Goal: Information Seeking & Learning: Check status

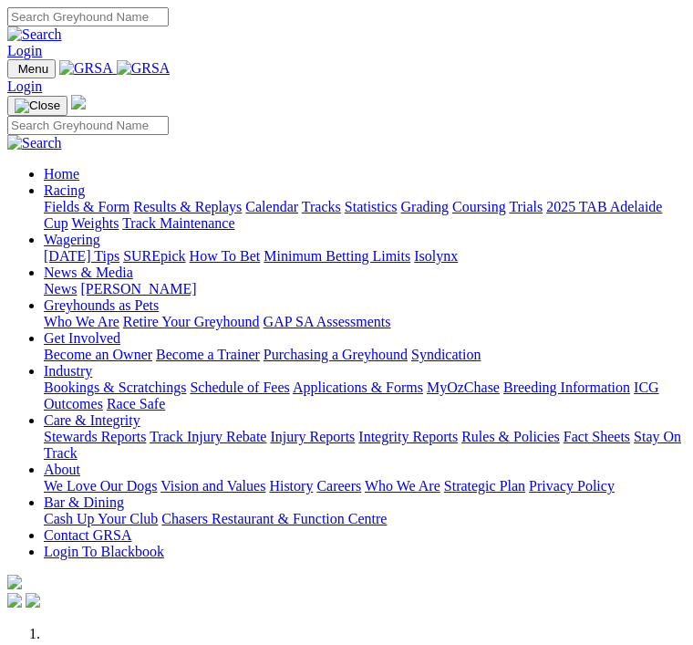
click at [15, 73] on img "Toggle navigation" at bounding box center [15, 73] width 0 height 0
click at [85, 182] on link "Racing" at bounding box center [64, 189] width 41 height 15
click at [401, 214] on link "Grading" at bounding box center [424, 206] width 47 height 15
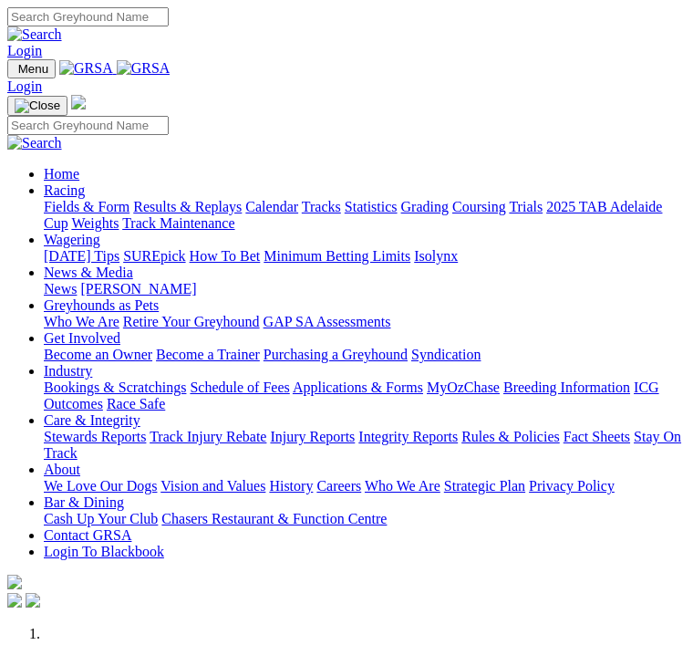
click at [15, 73] on img "Toggle navigation" at bounding box center [15, 73] width 0 height 0
click at [85, 190] on link "Racing" at bounding box center [64, 189] width 41 height 15
click at [158, 214] on link "Results & Replays" at bounding box center [187, 206] width 108 height 15
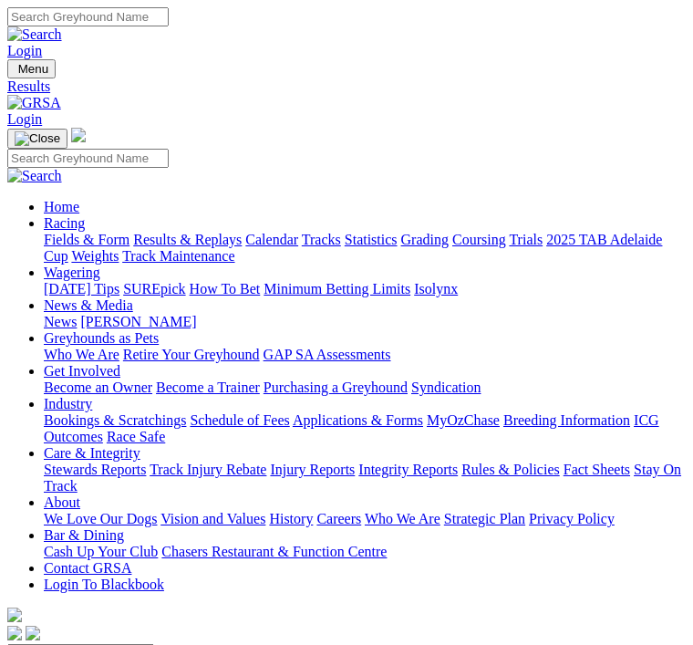
click at [154, 644] on select "South Australia New South Wales Northern Territory Queensland Tasmania Victoria…" at bounding box center [80, 652] width 147 height 17
select select "NSW"
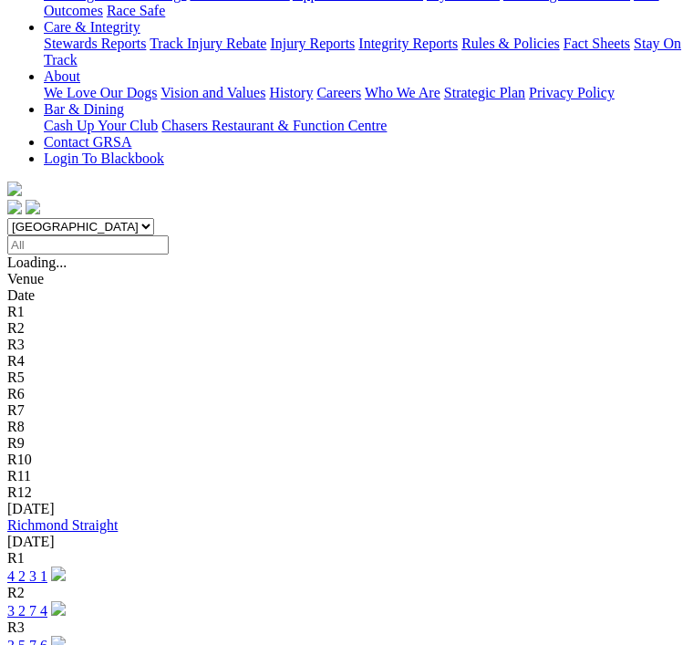
scroll to position [429, 0]
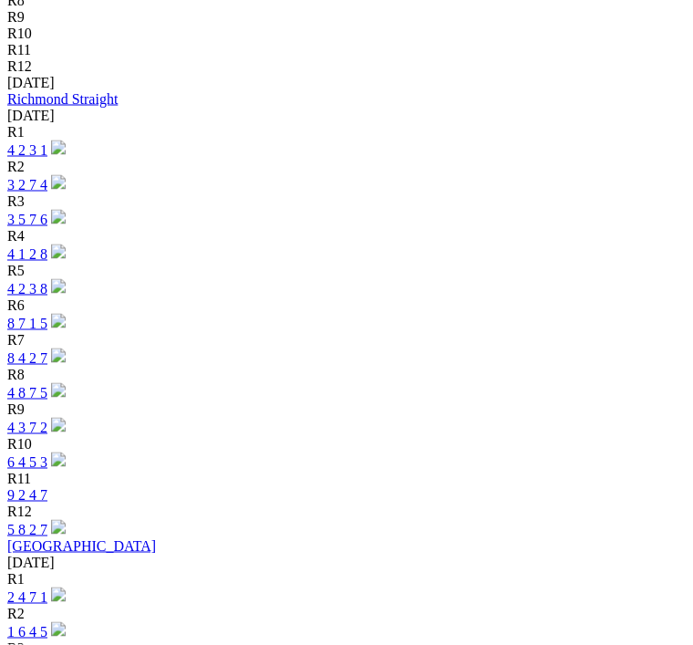
scroll to position [856, 0]
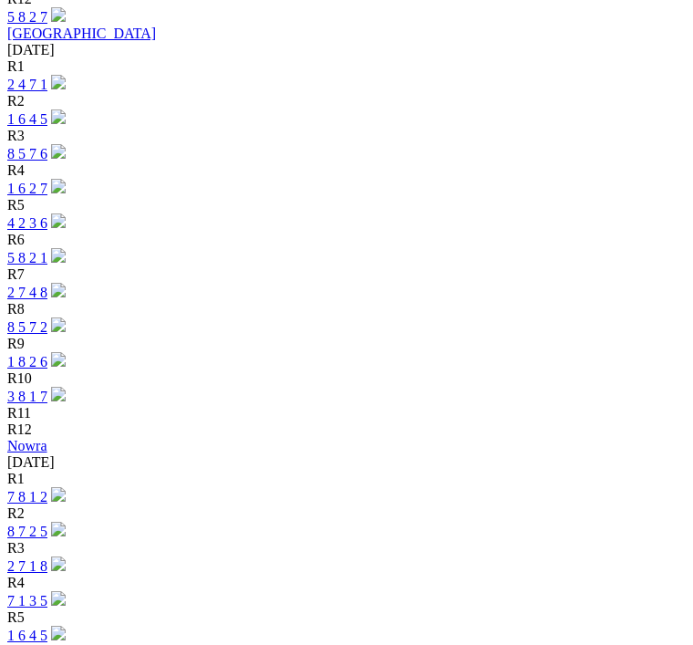
scroll to position [1378, 0]
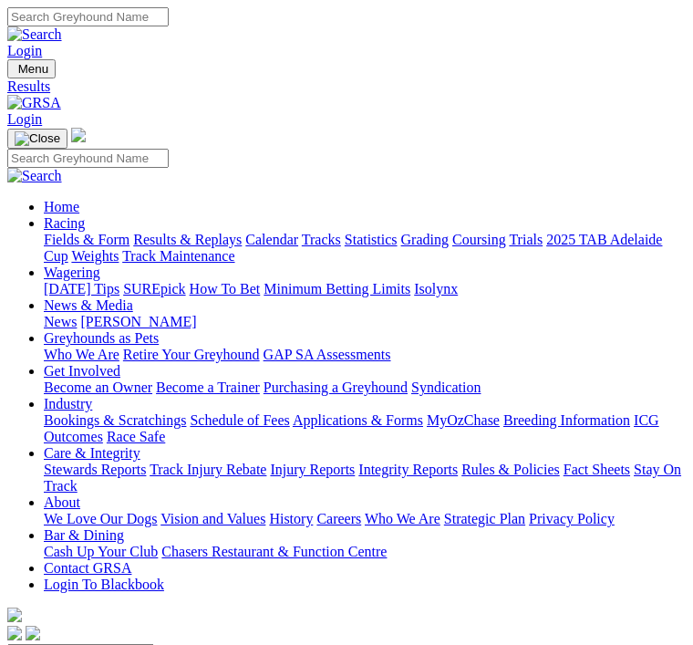
click at [154, 644] on select "South Australia New South Wales Northern Territory Queensland Tasmania Victoria…" at bounding box center [80, 652] width 147 height 17
select select "TAS"
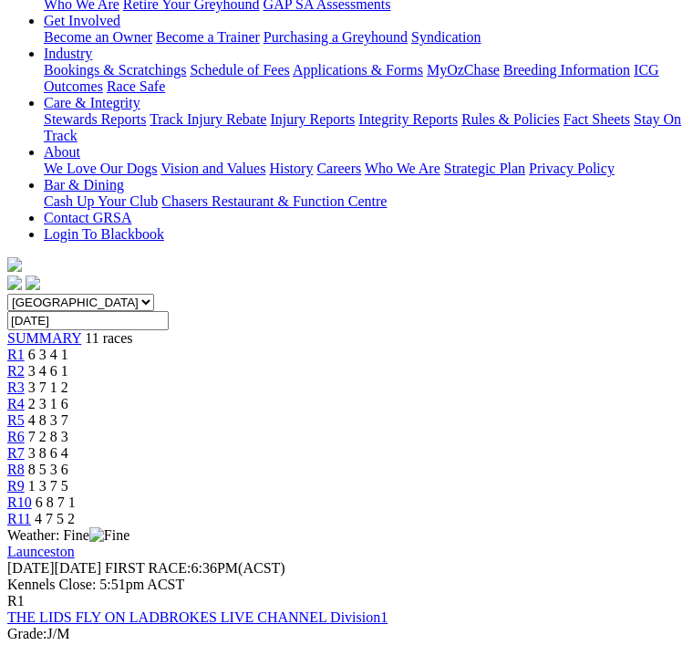
scroll to position [346, 0]
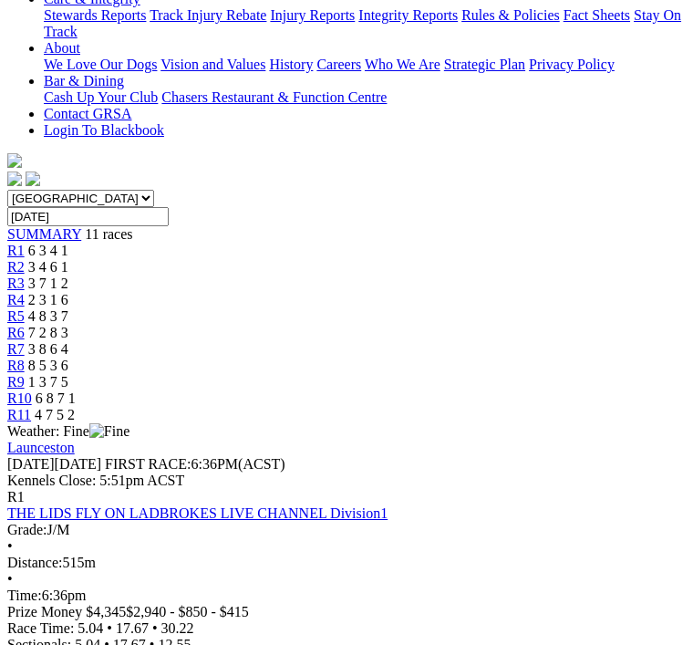
scroll to position [0, 0]
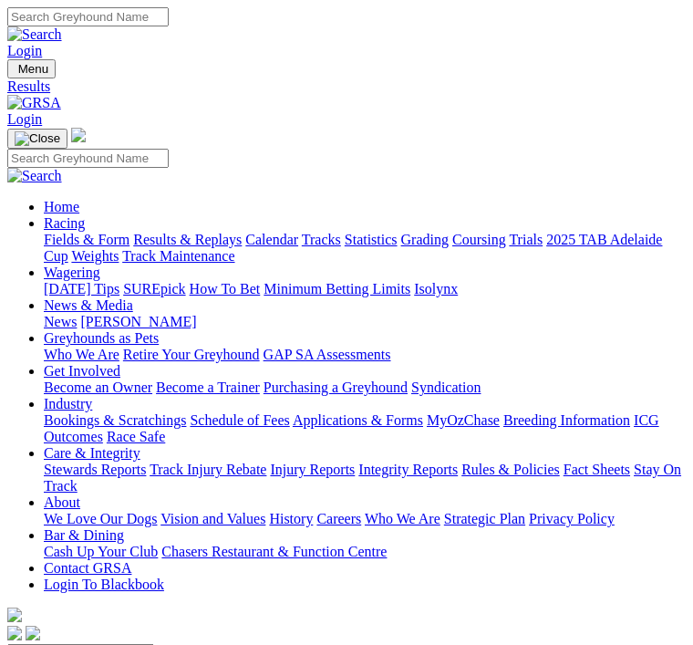
click at [154, 644] on select "[GEOGRAPHIC_DATA] [GEOGRAPHIC_DATA] [GEOGRAPHIC_DATA] [GEOGRAPHIC_DATA] [GEOGRA…" at bounding box center [80, 652] width 147 height 17
select select "VIC"
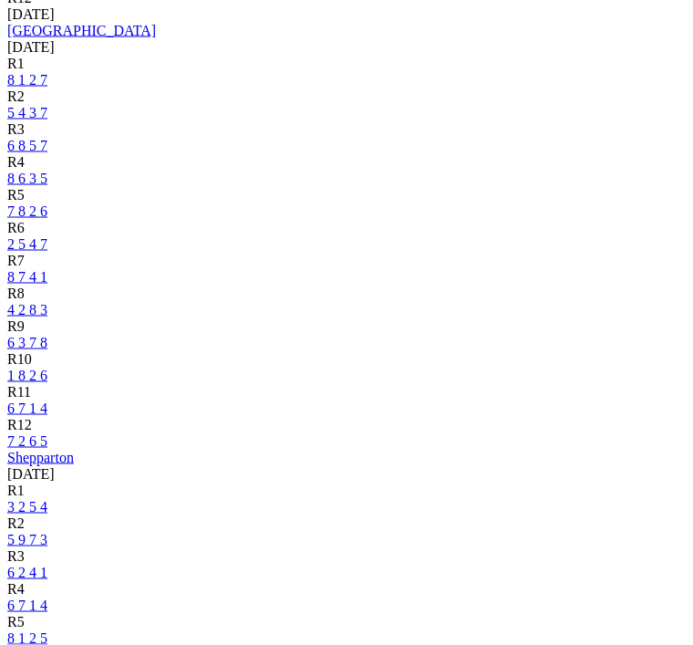
scroll to position [896, 0]
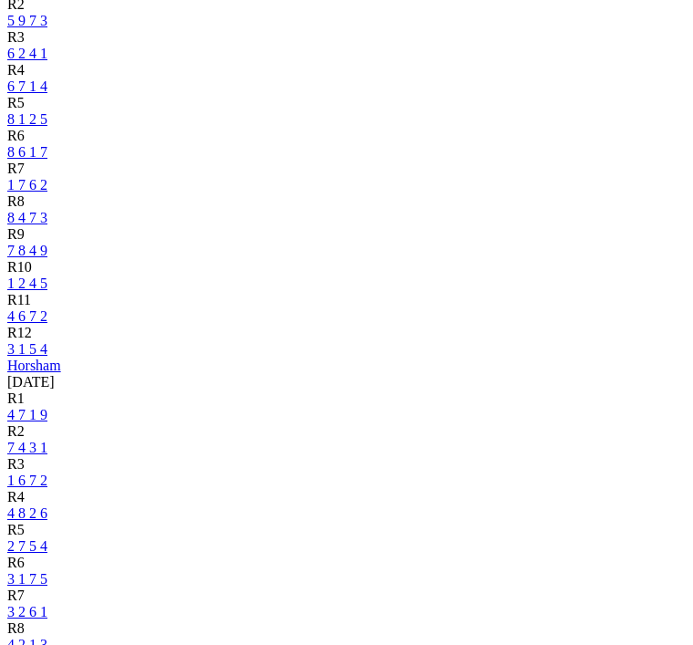
scroll to position [1440, 0]
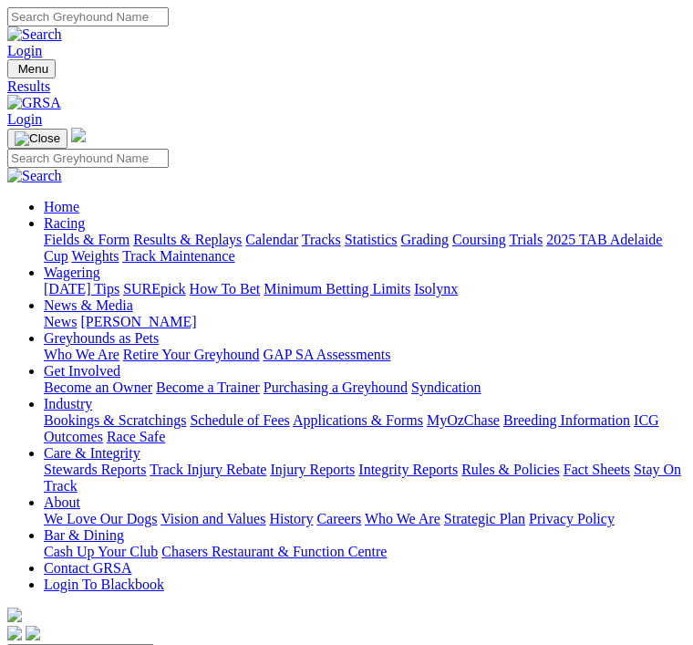
click at [154, 644] on select "[GEOGRAPHIC_DATA] [GEOGRAPHIC_DATA] [GEOGRAPHIC_DATA] [GEOGRAPHIC_DATA] [GEOGRA…" at bounding box center [80, 652] width 147 height 17
select select "WA"
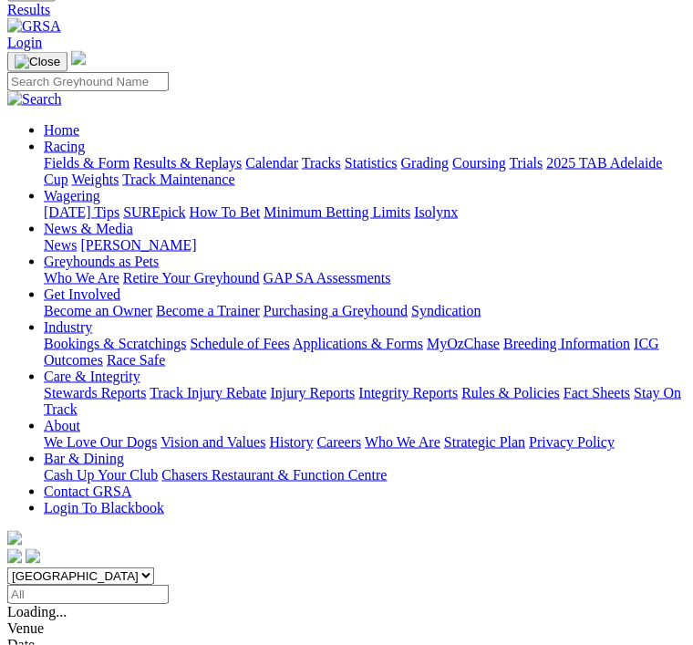
scroll to position [6, 0]
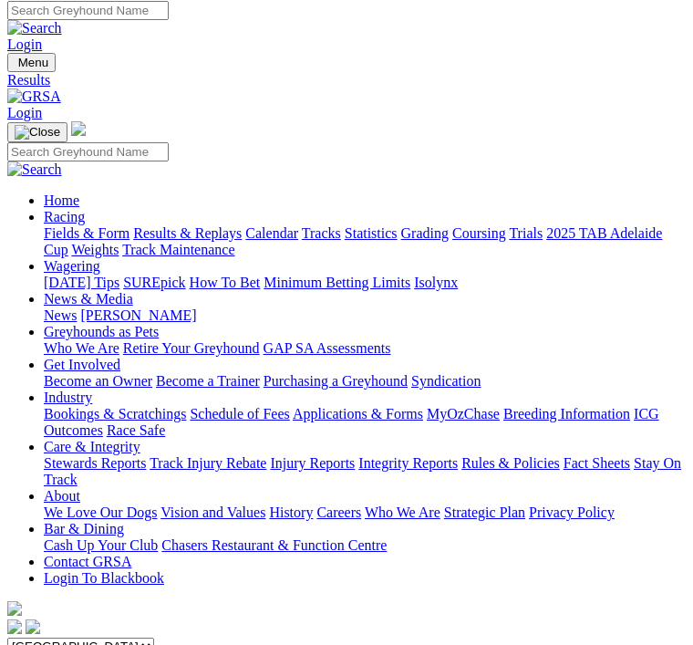
click at [154, 637] on select "[GEOGRAPHIC_DATA] [GEOGRAPHIC_DATA] [GEOGRAPHIC_DATA] [GEOGRAPHIC_DATA] [GEOGRA…" at bounding box center [80, 645] width 147 height 17
select select "SA"
